Goal: Task Accomplishment & Management: Manage account settings

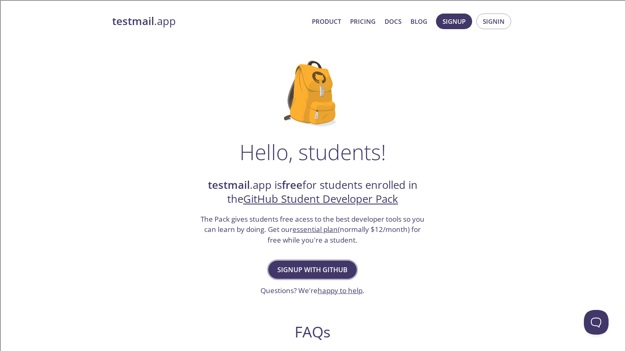
click at [325, 265] on span "Signup with GitHub" at bounding box center [312, 270] width 70 height 12
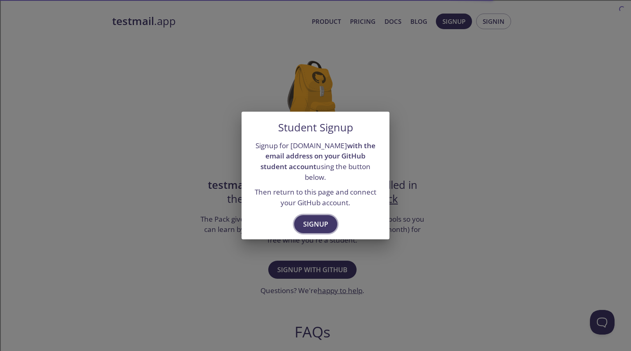
click at [318, 221] on span "Signup" at bounding box center [315, 225] width 25 height 12
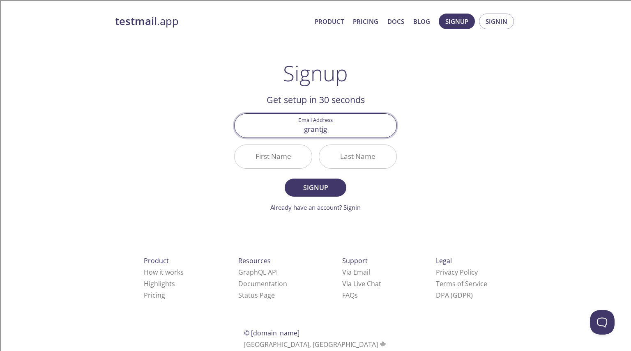
type input "grantjgarbe@gmail.com"
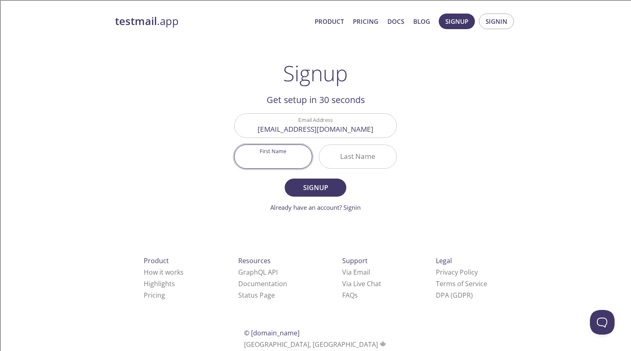
click at [281, 161] on input "First Name" at bounding box center [273, 156] width 77 height 23
type input "Grant"
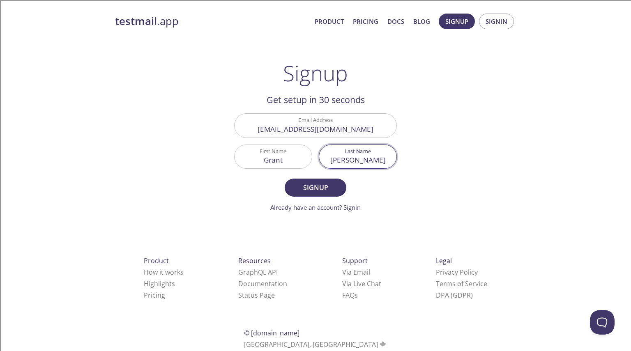
type input "Garbe"
click at [285, 179] on button "Signup" at bounding box center [316, 188] width 62 height 18
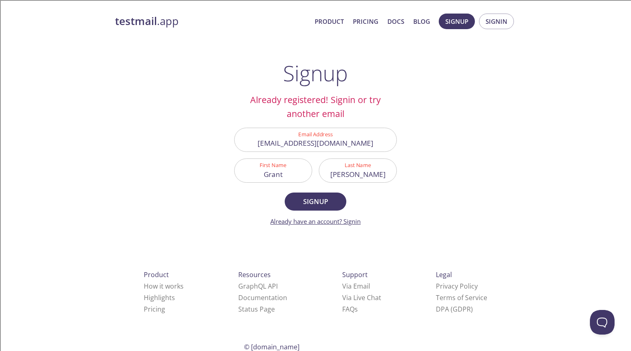
click at [348, 221] on link "Already have an account? Signin" at bounding box center [315, 221] width 90 height 8
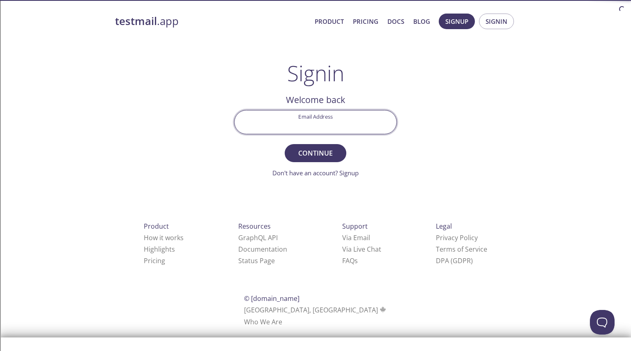
click at [314, 129] on input "Email Address" at bounding box center [316, 122] width 162 height 23
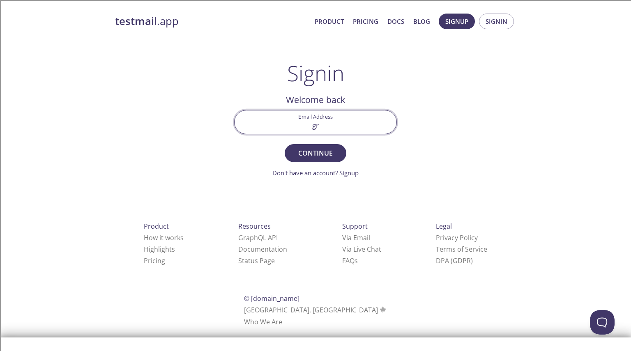
type input "grantjgarbe@gmail.com"
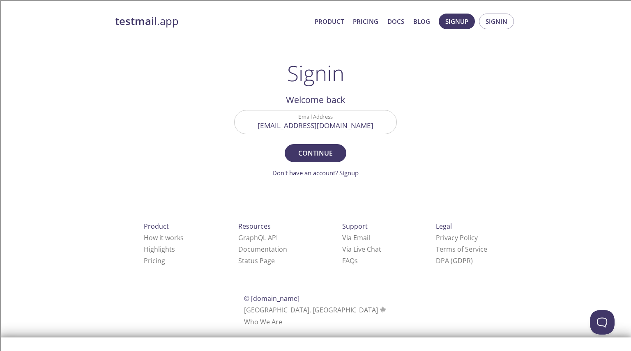
click at [314, 143] on form "Email Address grantjgarbe@gmail.com Continue Don't have an account? Signup" at bounding box center [315, 144] width 163 height 68
click at [323, 155] on span "Continue" at bounding box center [316, 154] width 44 height 12
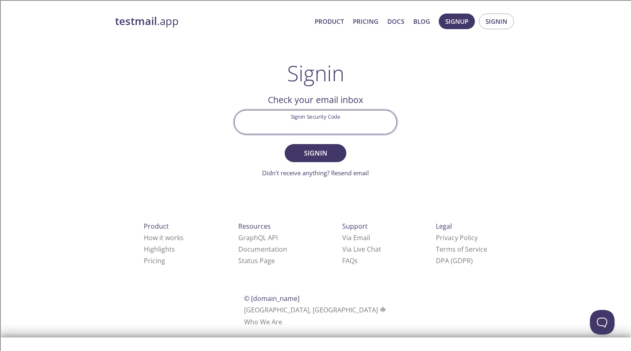
click at [312, 122] on input "Signin Security Code" at bounding box center [316, 122] width 162 height 23
click at [326, 134] on input "Signin Security Code" at bounding box center [316, 122] width 162 height 23
paste input "J3KHQXF"
type input "J3KHQXF"
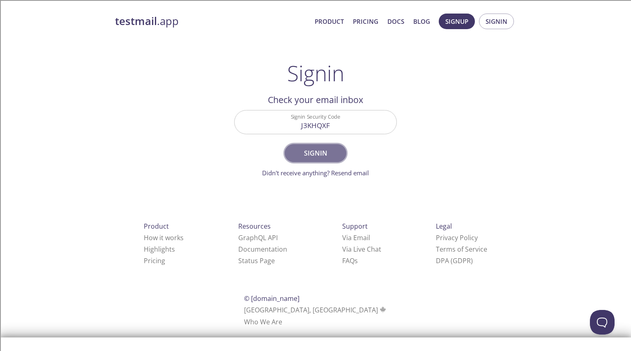
click at [313, 148] on span "Signin" at bounding box center [316, 154] width 44 height 12
